Goal: Register for event/course

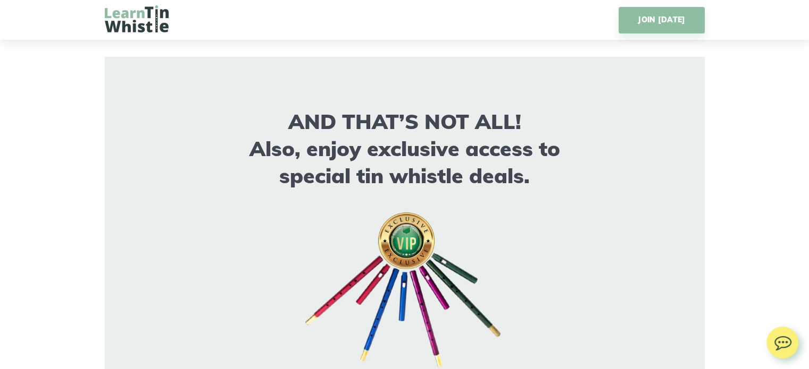
scroll to position [8229, 0]
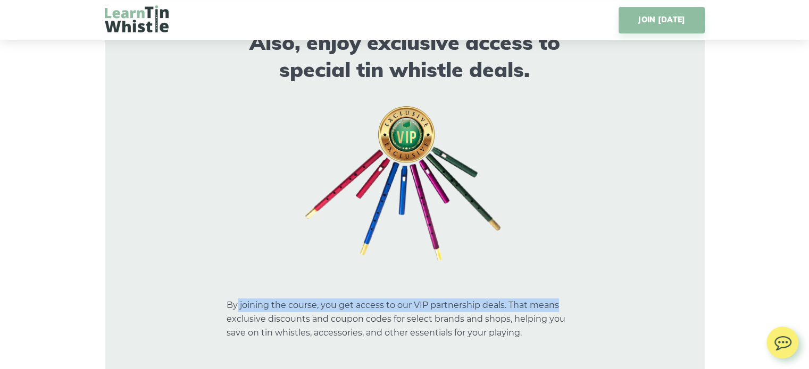
drag, startPoint x: 238, startPoint y: 299, endPoint x: 560, endPoint y: 295, distance: 322.2
click at [560, 295] on p "By joining the course, you get access to our VIP partnership deals. That means …" at bounding box center [404, 312] width 356 height 55
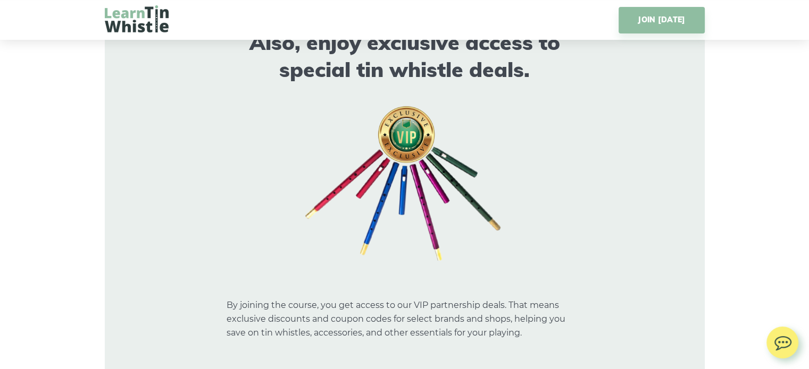
click at [563, 326] on p "By joining the course, you get access to our VIP partnership deals. That means …" at bounding box center [404, 312] width 356 height 55
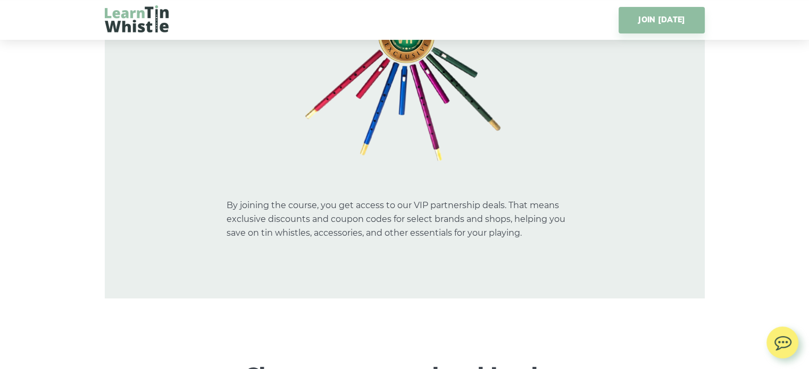
scroll to position [8335, 0]
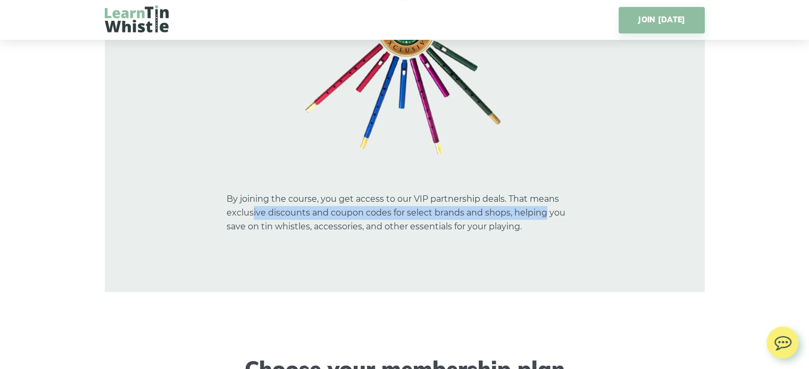
drag, startPoint x: 250, startPoint y: 212, endPoint x: 542, endPoint y: 212, distance: 291.8
click at [542, 212] on p "By joining the course, you get access to our VIP partnership deals. That means …" at bounding box center [404, 206] width 356 height 55
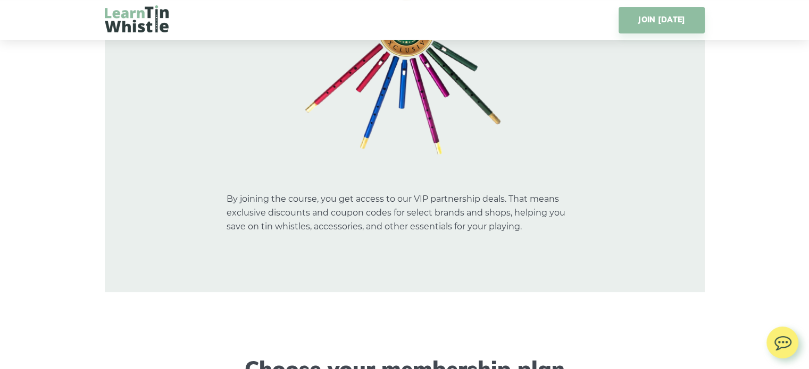
click at [535, 251] on div "AND THAT’S NOT ALL! Also, enjoy exclusive access to special tin whistle deals. …" at bounding box center [405, 68] width 600 height 449
drag, startPoint x: 365, startPoint y: 217, endPoint x: 549, endPoint y: 240, distance: 184.8
click at [529, 212] on p "By joining the course, you get access to our VIP partnership deals. That means …" at bounding box center [404, 206] width 356 height 55
click at [549, 241] on div "AND THAT’S NOT ALL! Also, enjoy exclusive access to special tin whistle deals. …" at bounding box center [405, 68] width 600 height 449
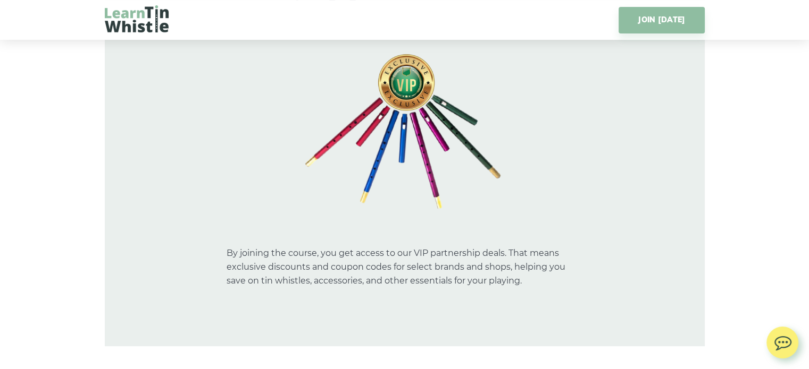
scroll to position [8229, 0]
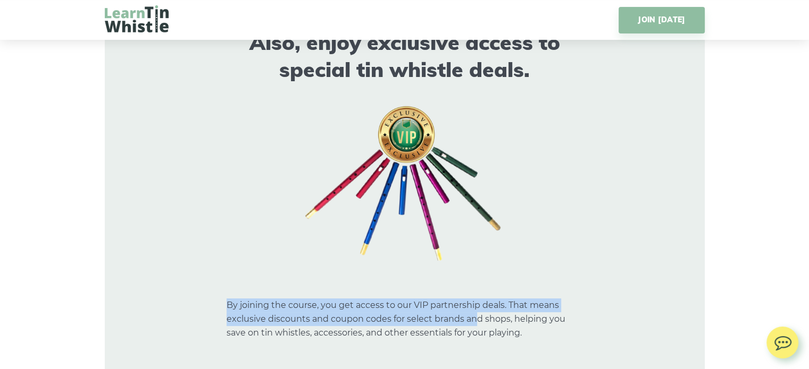
drag, startPoint x: 228, startPoint y: 297, endPoint x: 481, endPoint y: 308, distance: 253.8
click at [474, 316] on p "By joining the course, you get access to our VIP partnership deals. That means …" at bounding box center [404, 312] width 356 height 55
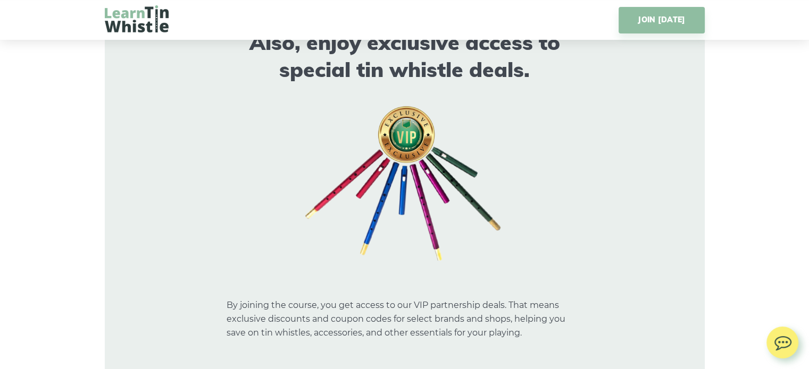
click at [513, 248] on div at bounding box center [404, 183] width 557 height 159
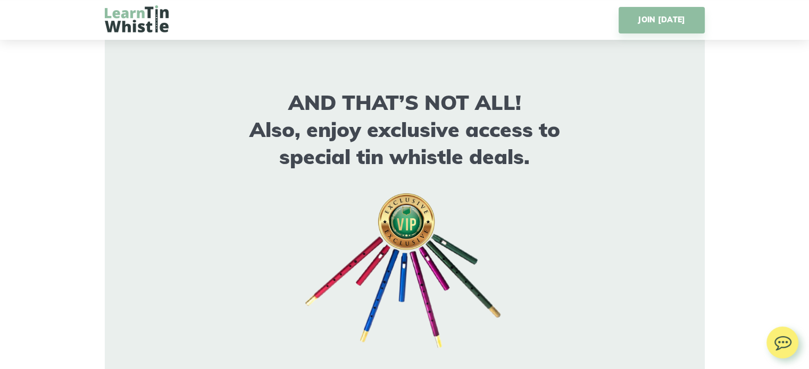
scroll to position [8123, 0]
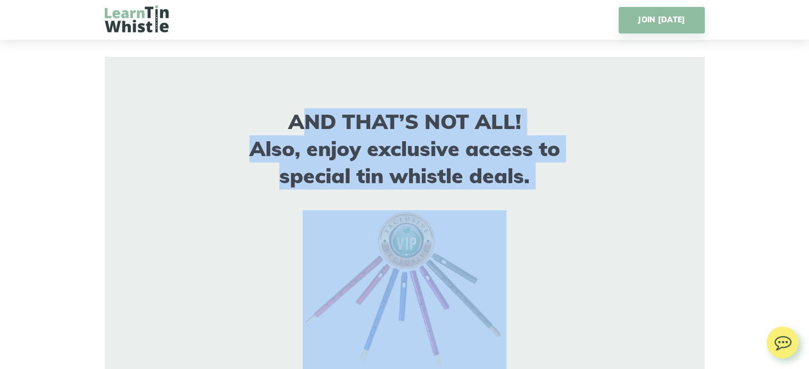
drag, startPoint x: 306, startPoint y: 122, endPoint x: 541, endPoint y: 208, distance: 250.6
click at [525, 201] on div "AND THAT’S NOT ALL! Also, enjoy exclusive access to special tin whistle deals. …" at bounding box center [404, 277] width 557 height 338
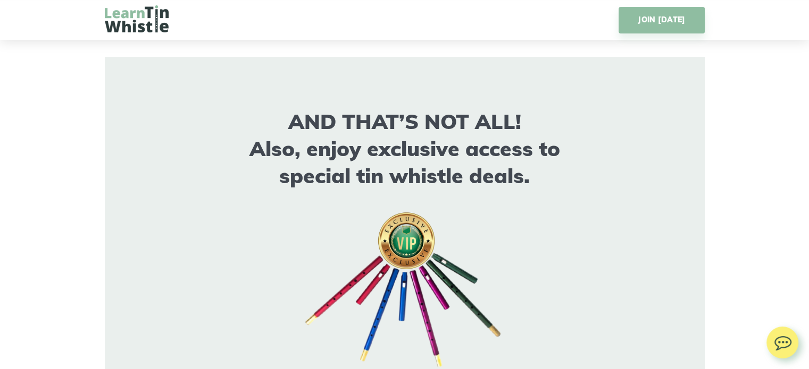
click at [542, 211] on div at bounding box center [404, 290] width 557 height 159
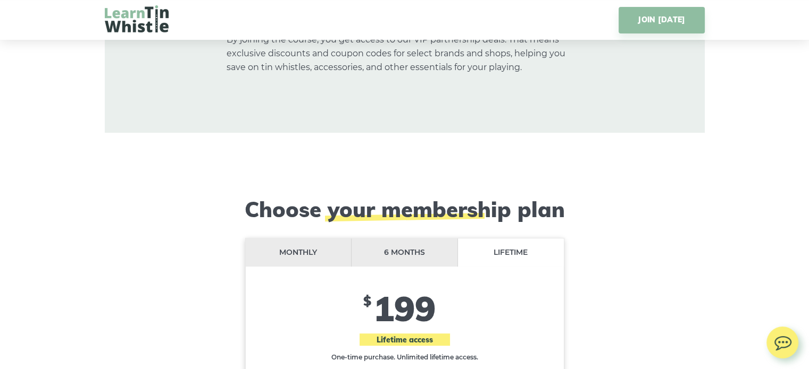
scroll to position [8282, 0]
